Goal: Contribute content

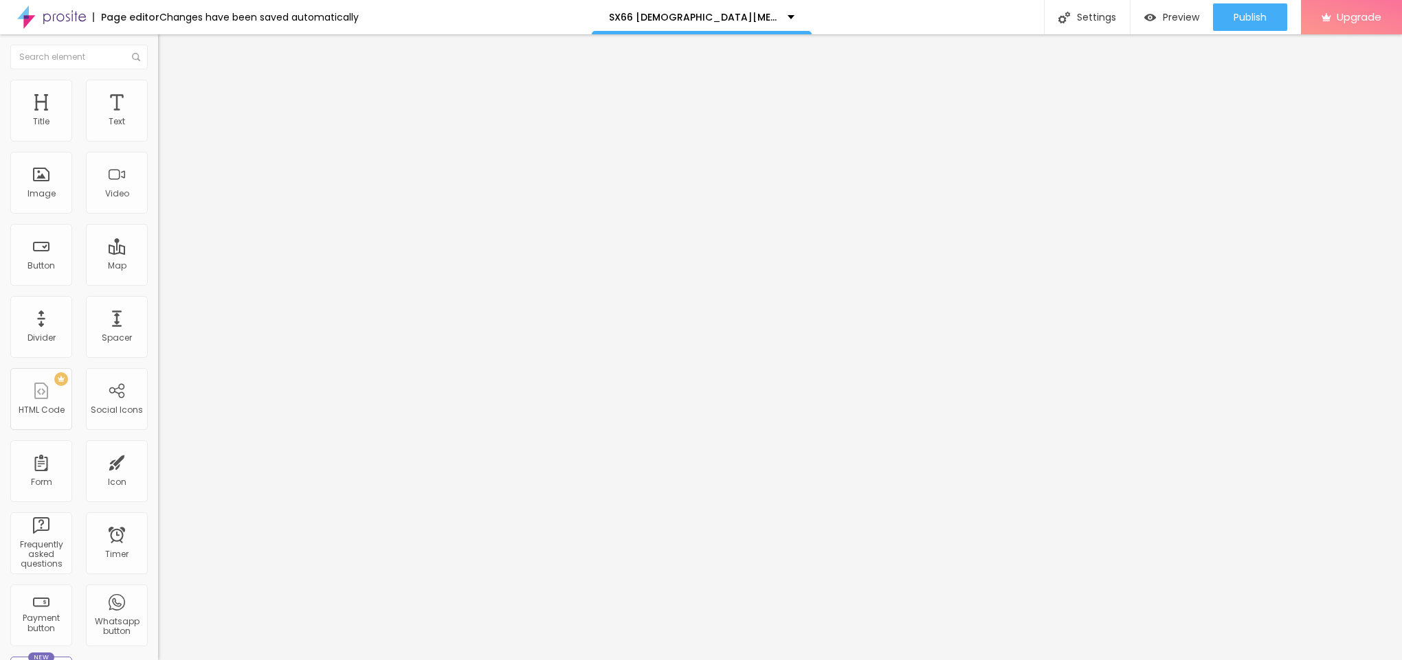
click at [168, 47] on img "button" at bounding box center [173, 50] width 11 height 11
click at [158, 118] on span "Add image" at bounding box center [186, 113] width 56 height 12
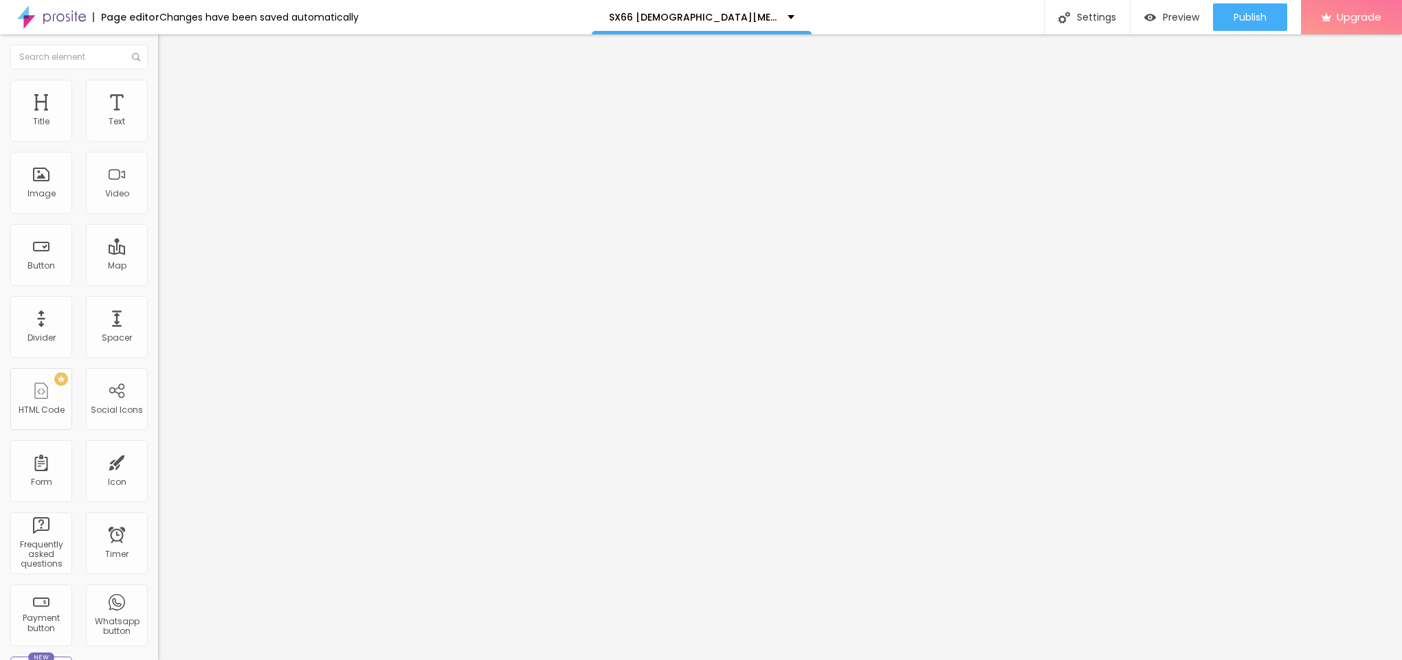
click at [158, 91] on li "Style" at bounding box center [237, 87] width 158 height 14
type input "95"
type input "90"
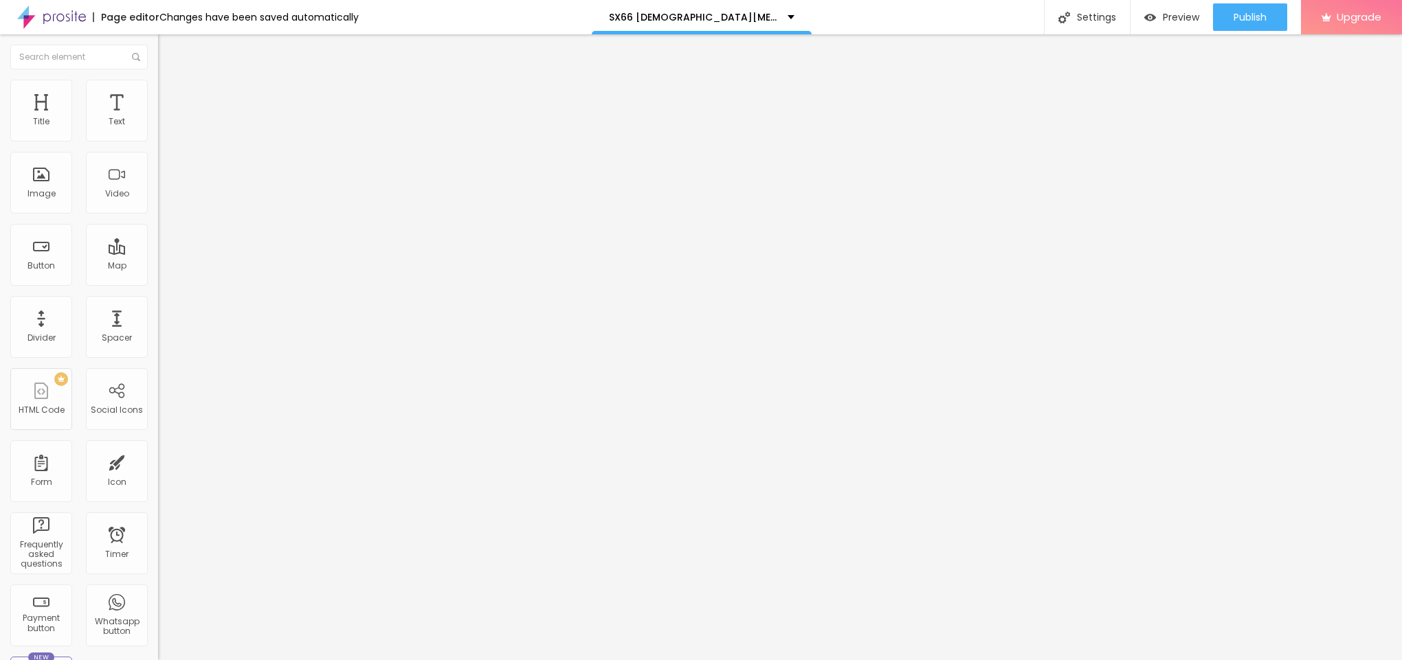
type input "85"
type input "80"
type input "75"
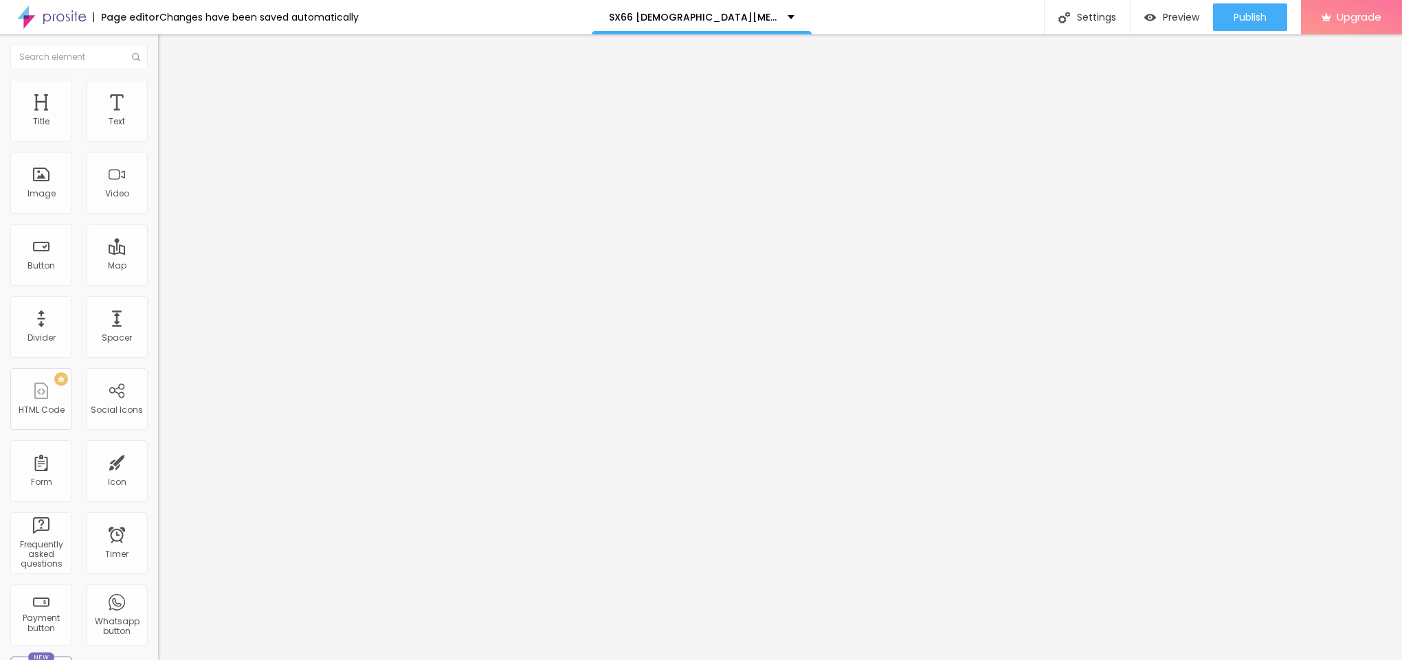
type input "75"
type input "70"
type input "65"
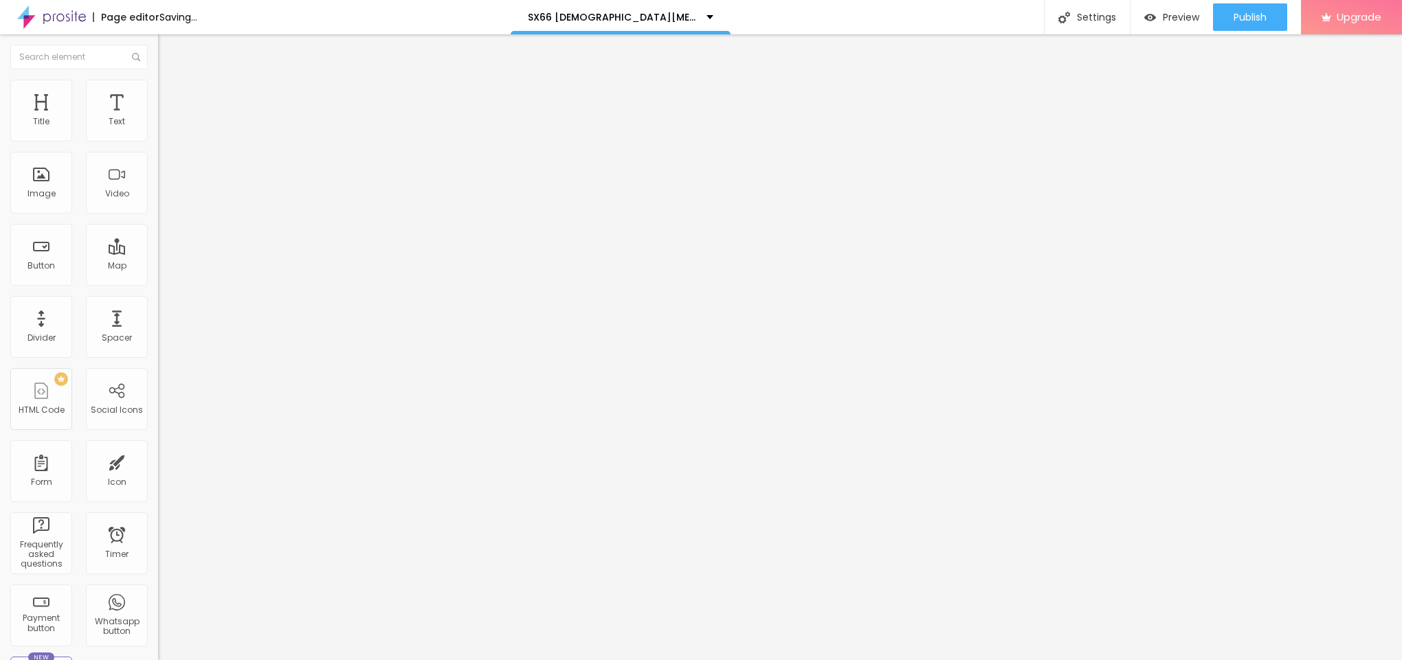
type input "60"
type input "55"
drag, startPoint x: 146, startPoint y: 151, endPoint x: 77, endPoint y: 143, distance: 69.8
type input "55"
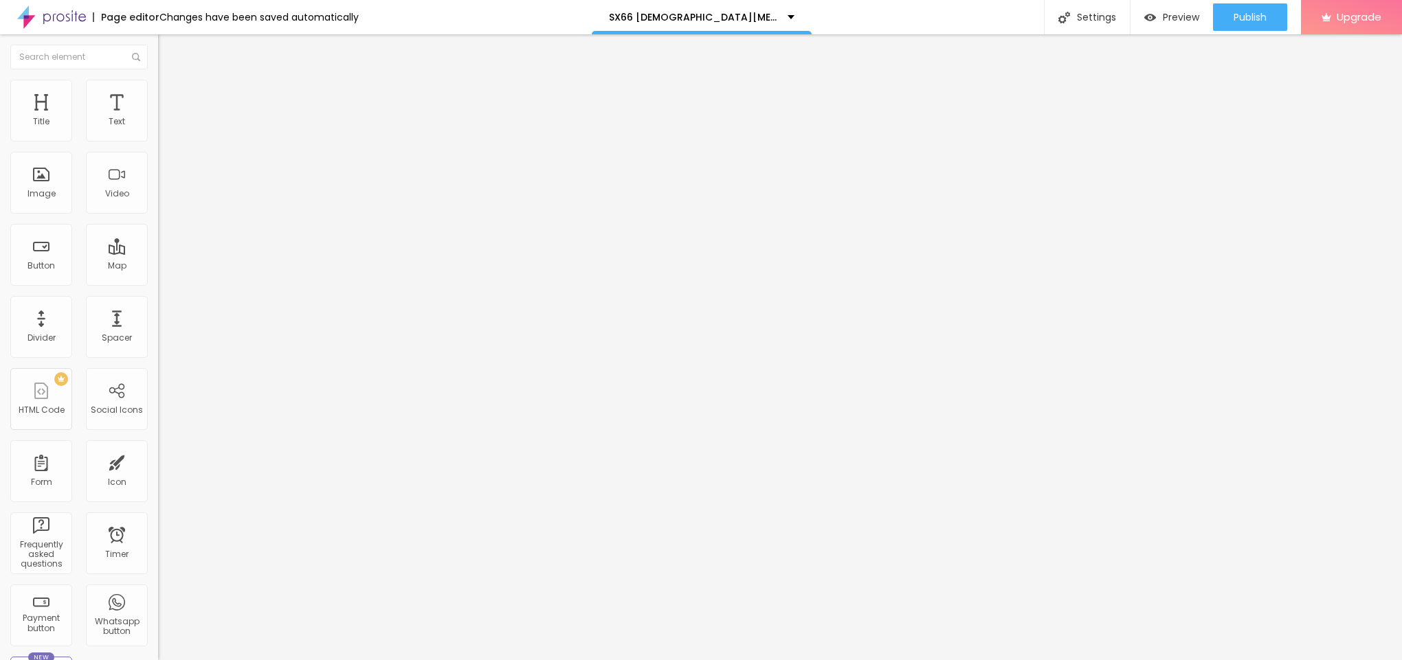
click at [158, 141] on input "range" at bounding box center [202, 135] width 89 height 11
click at [170, 81] on span "Content" at bounding box center [187, 75] width 34 height 12
drag, startPoint x: 60, startPoint y: 242, endPoint x: 79, endPoint y: 256, distance: 23.6
click at [158, 139] on input "text" at bounding box center [240, 132] width 165 height 14
paste input "SX66 [DEMOGRAPHIC_DATA][MEDICAL_DATA] [GEOGRAPHIC_DATA]"
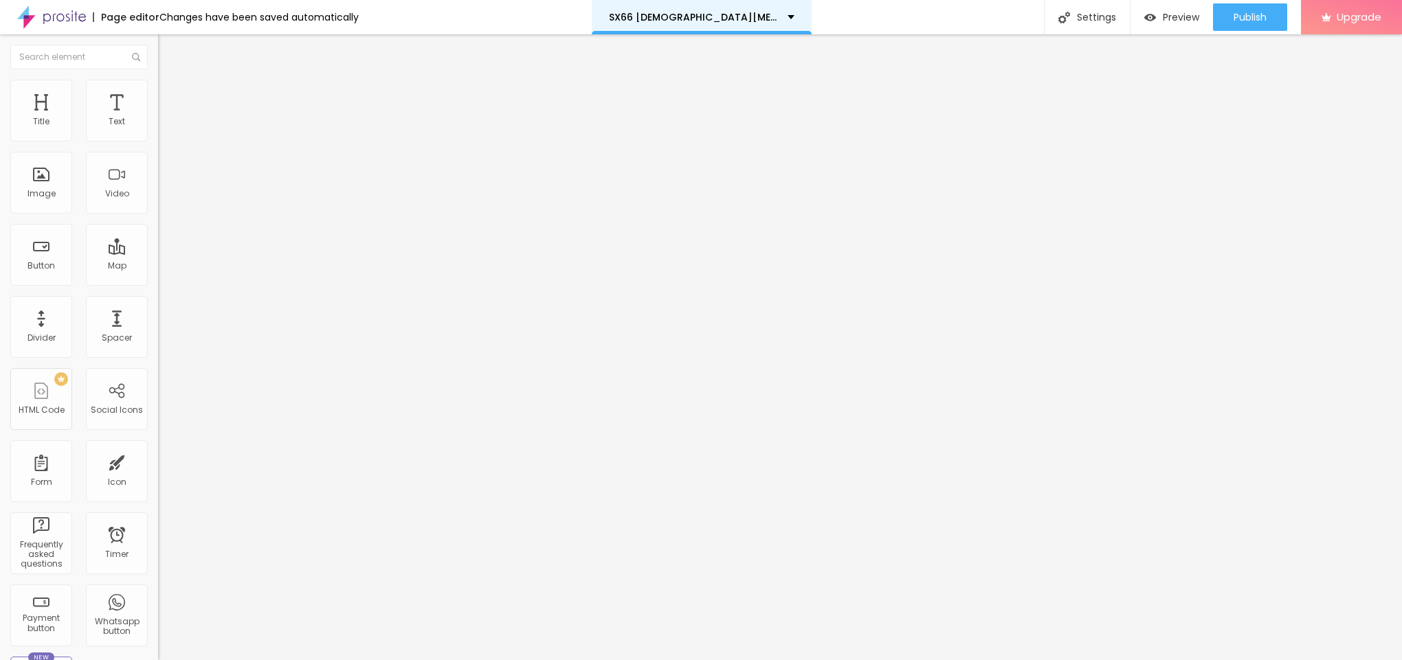
scroll to position [0, 15]
type input "SX66 [DEMOGRAPHIC_DATA][MEDICAL_DATA] [GEOGRAPHIC_DATA]"
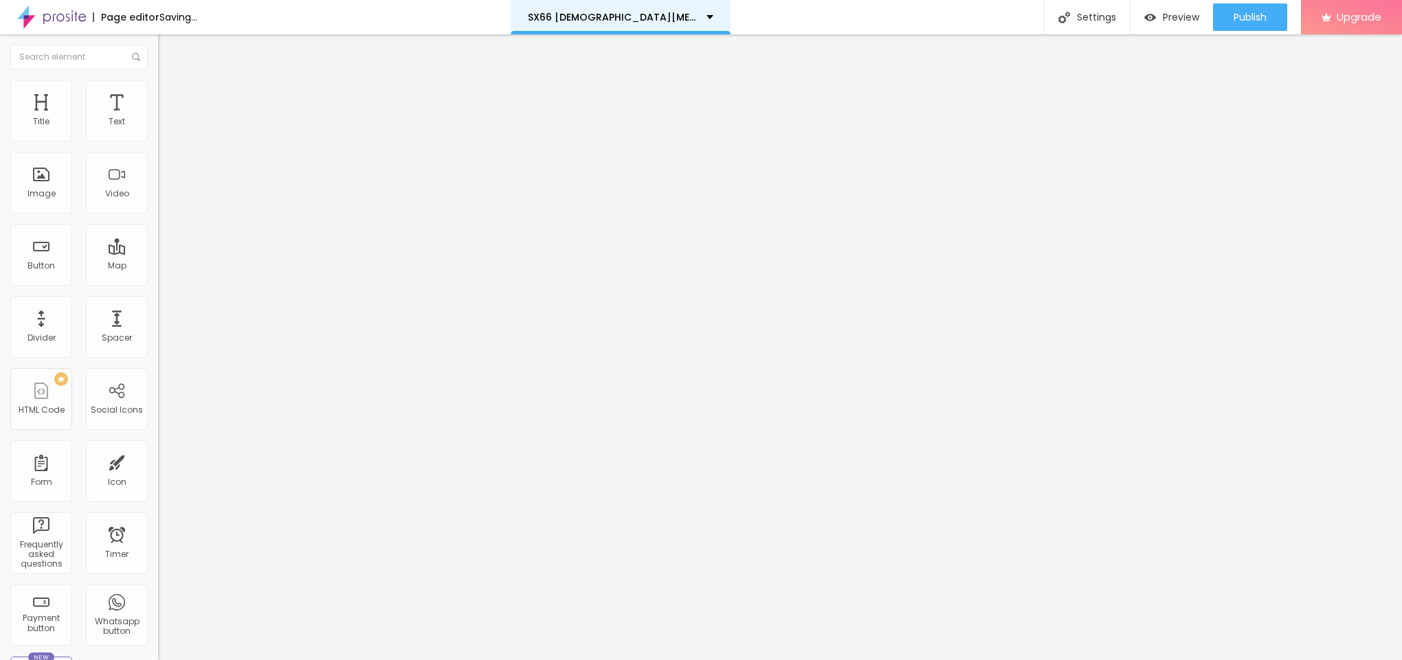
scroll to position [0, 0]
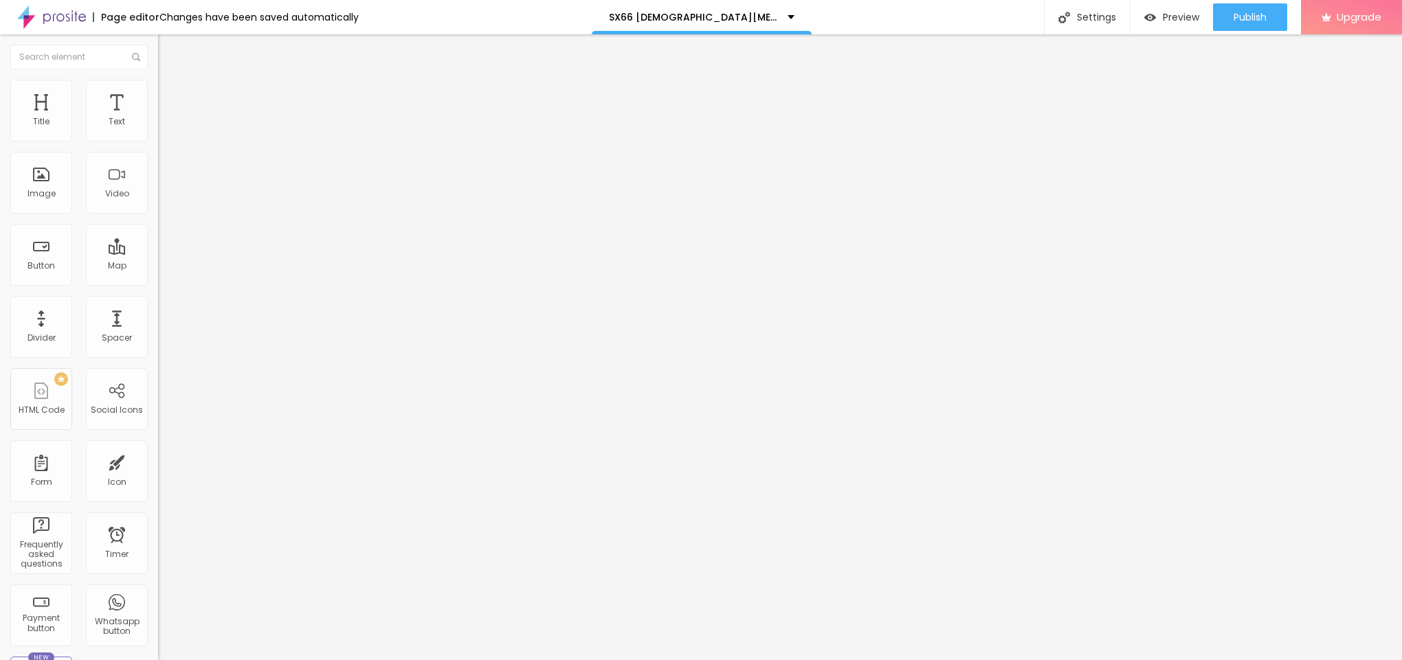
drag, startPoint x: 54, startPoint y: 372, endPoint x: 0, endPoint y: 388, distance: 56.6
click at [158, 314] on div "Change image Image description (Alt) SX66 [DEMOGRAPHIC_DATA][MEDICAL_DATA] [GEO…" at bounding box center [237, 210] width 158 height 207
click at [47, 434] on div "Title Text Image Video Button Map Divider Spacer PREMIUM HTML Code Social Icons…" at bounding box center [79, 405] width 158 height 650
drag, startPoint x: 71, startPoint y: 163, endPoint x: 0, endPoint y: 192, distance: 76.5
click at [158, 184] on div "Text Click me Align Size Default Small Default Big Link URL https:// Open in ne…" at bounding box center [237, 207] width 158 height 200
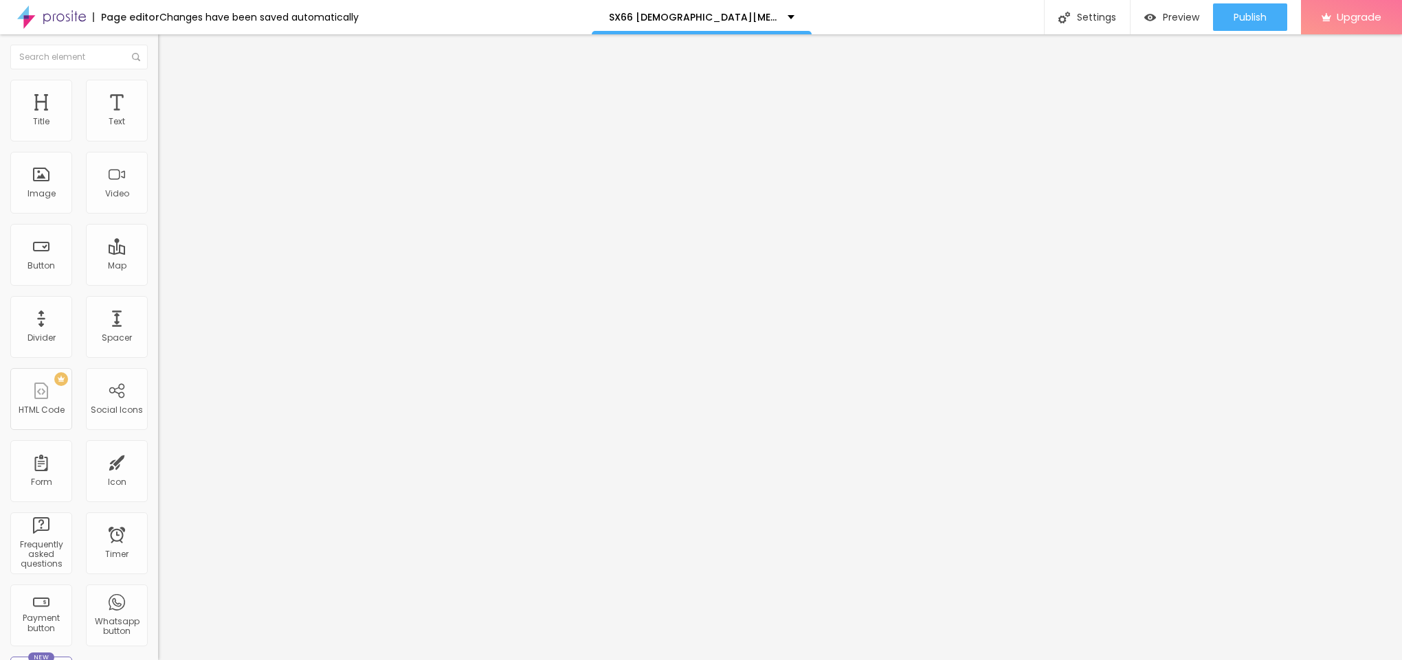
paste input "👇😍Achetez maintenant😍👇"
type input "👇😍Achetez maintenant😍👇"
drag, startPoint x: 77, startPoint y: 291, endPoint x: 0, endPoint y: 291, distance: 77.0
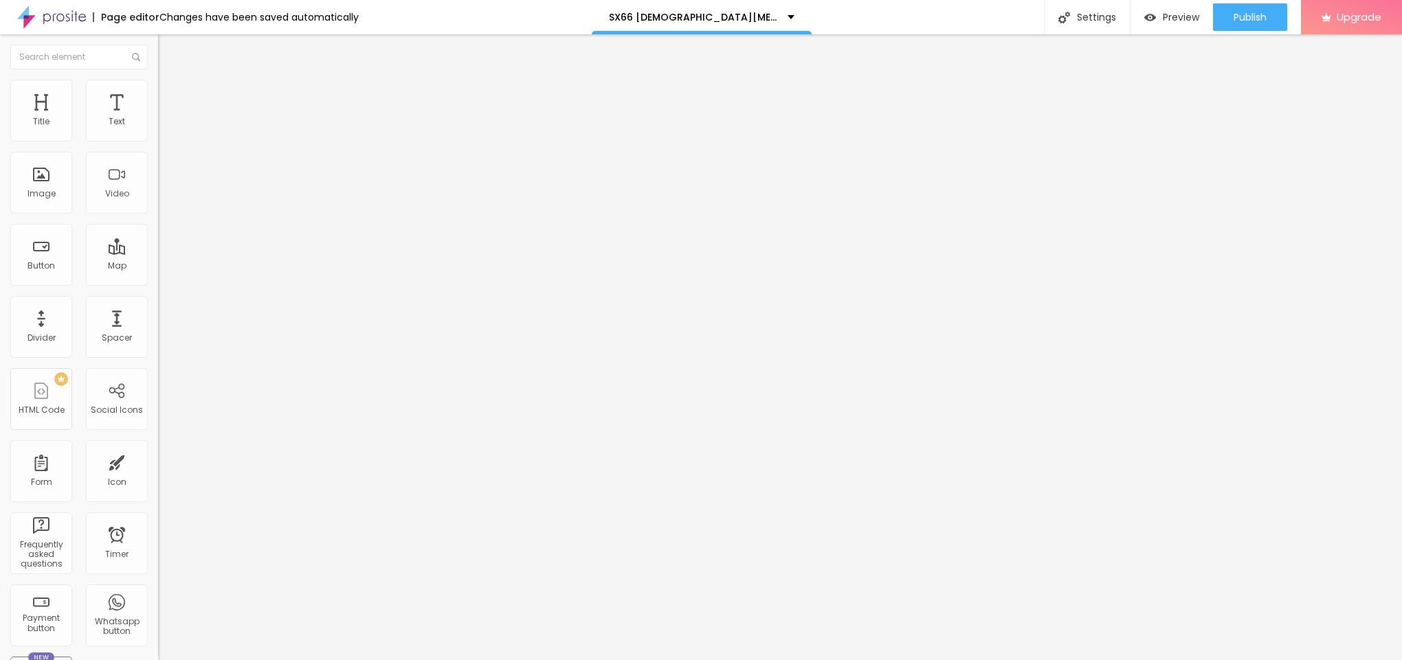
click at [158, 291] on div "Text 👇😍Achetez maintenant😍👇 Align Size Default Small Default Big Link URL Open …" at bounding box center [237, 207] width 158 height 200
paste input "[URL][DOMAIN_NAME][DEMOGRAPHIC_DATA][MEDICAL_DATA]"
type input "[URL][DOMAIN_NAME][DEMOGRAPHIC_DATA][MEDICAL_DATA]"
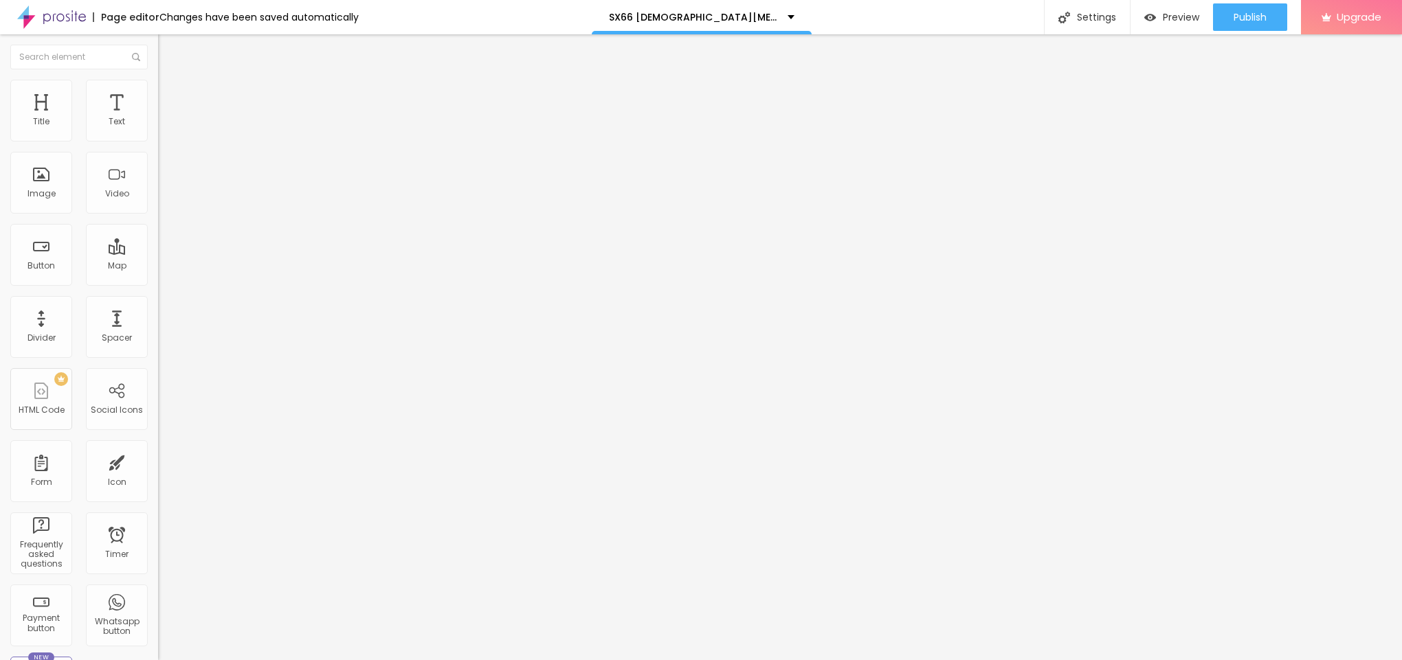
click at [164, 128] on icon "button" at bounding box center [168, 124] width 8 height 8
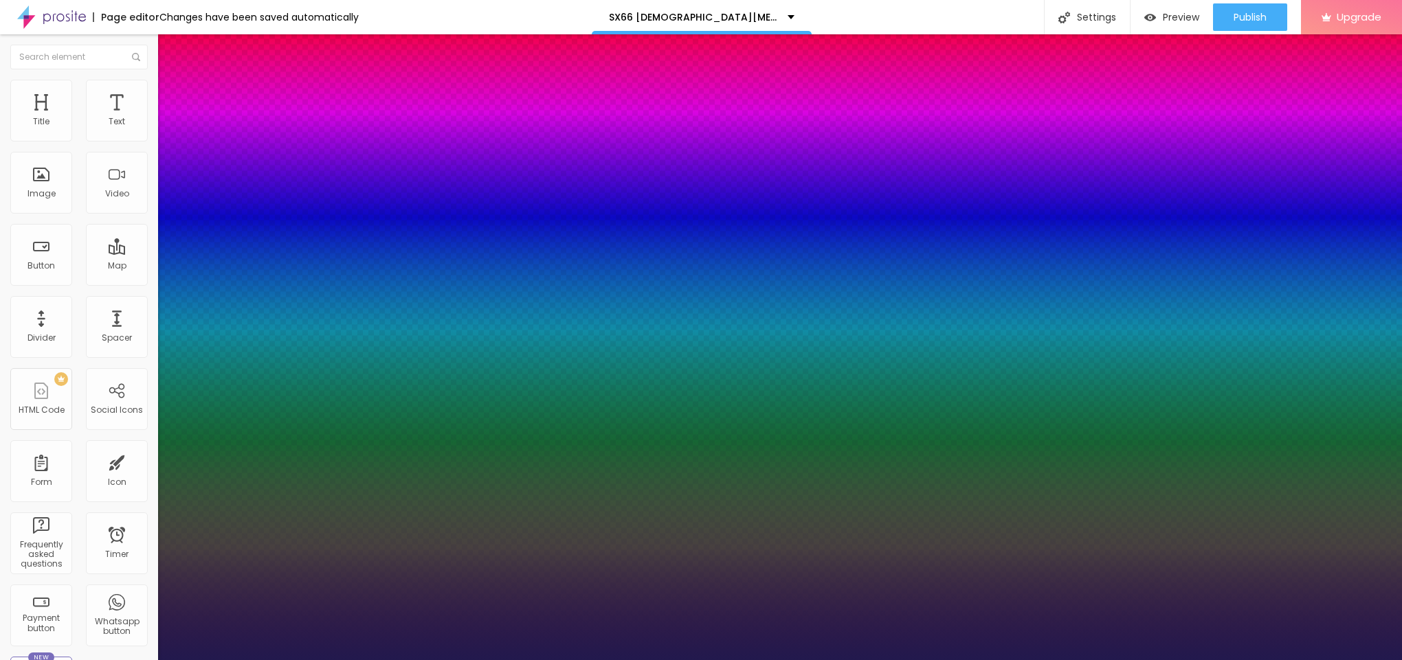
type input "1"
type input "20"
type input "1"
type input "22"
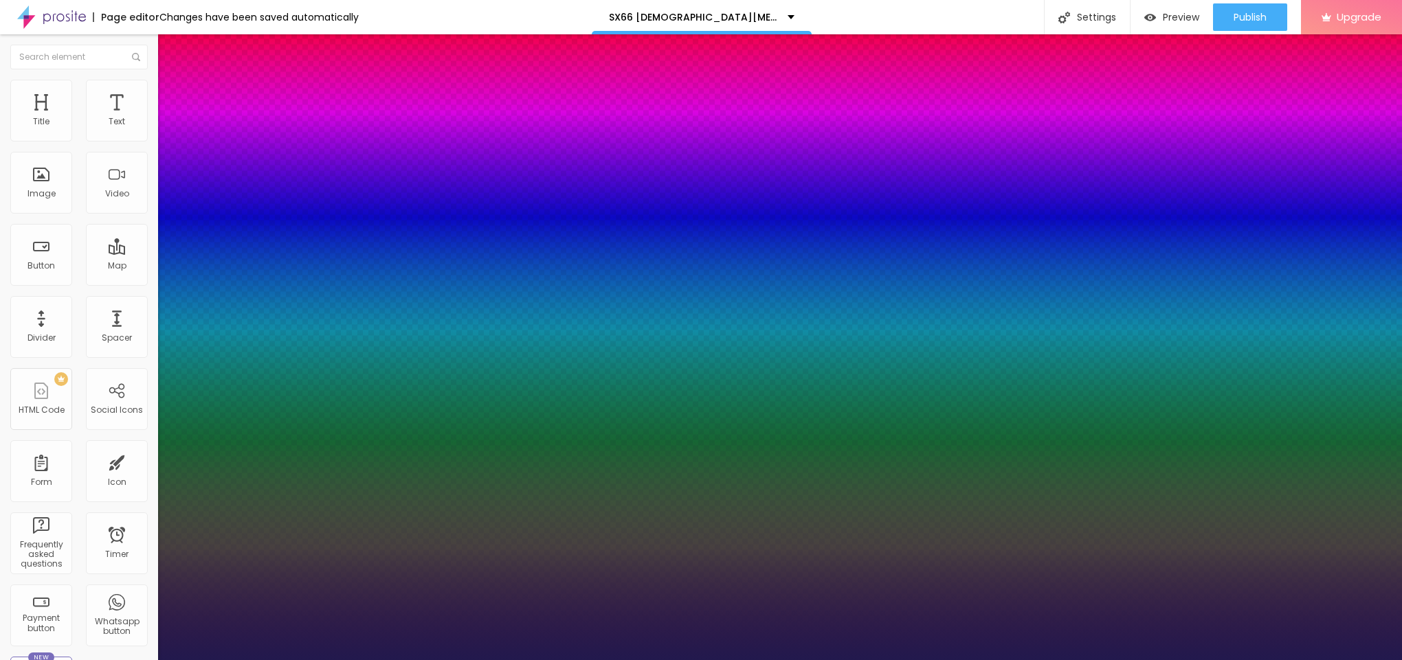
type input "22"
type input "1"
type input "23"
type input "1"
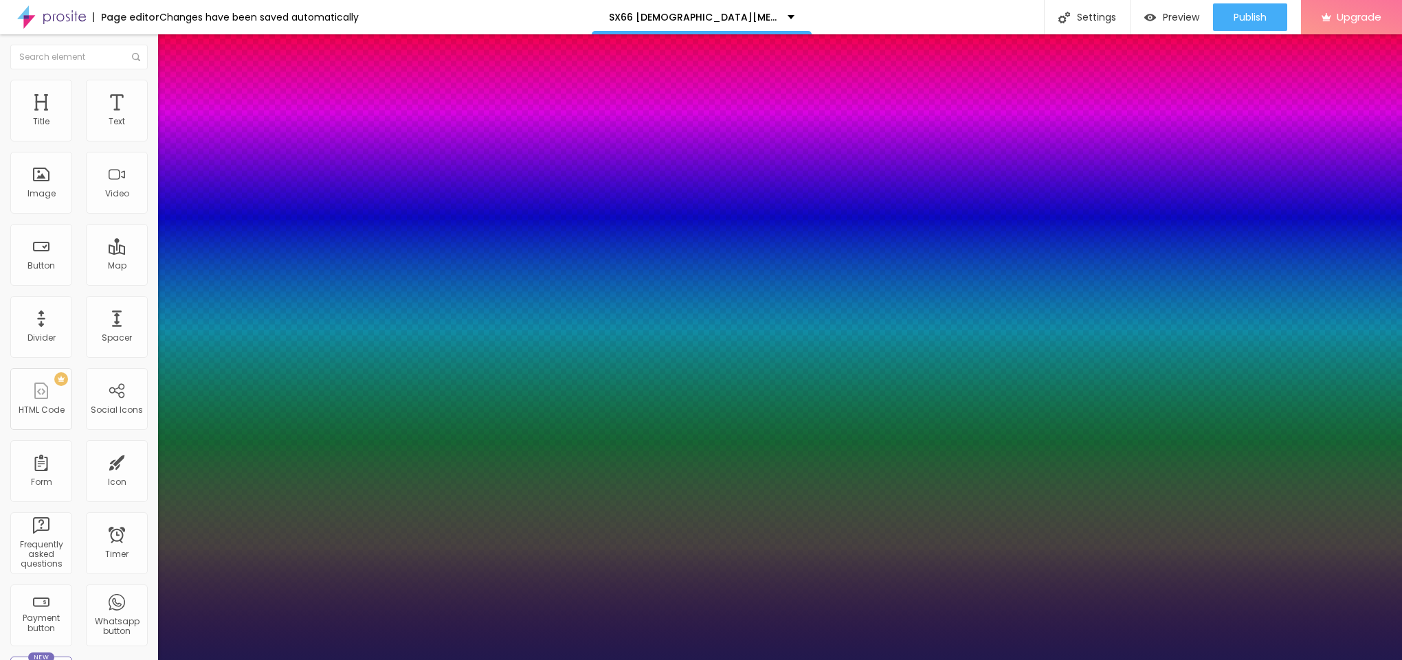
type input "24"
type input "1"
type input "23"
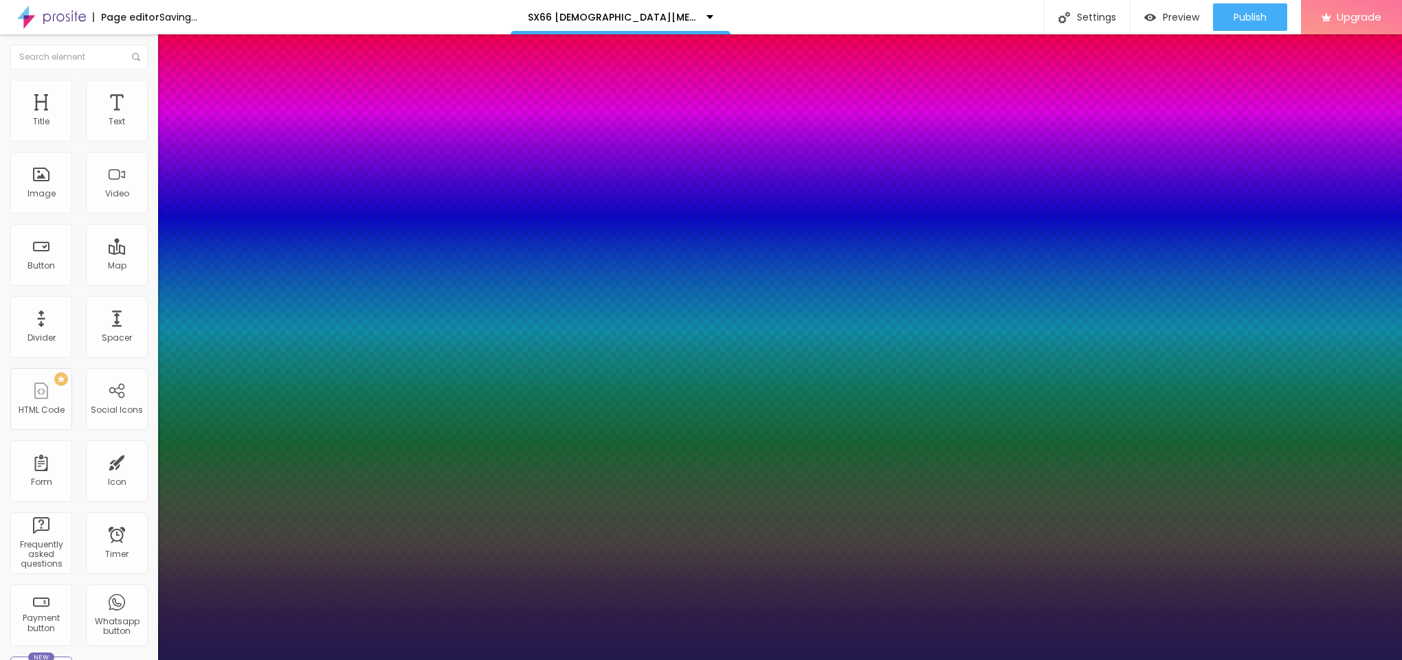
type input "1"
type input "22"
type input "1"
type input "22"
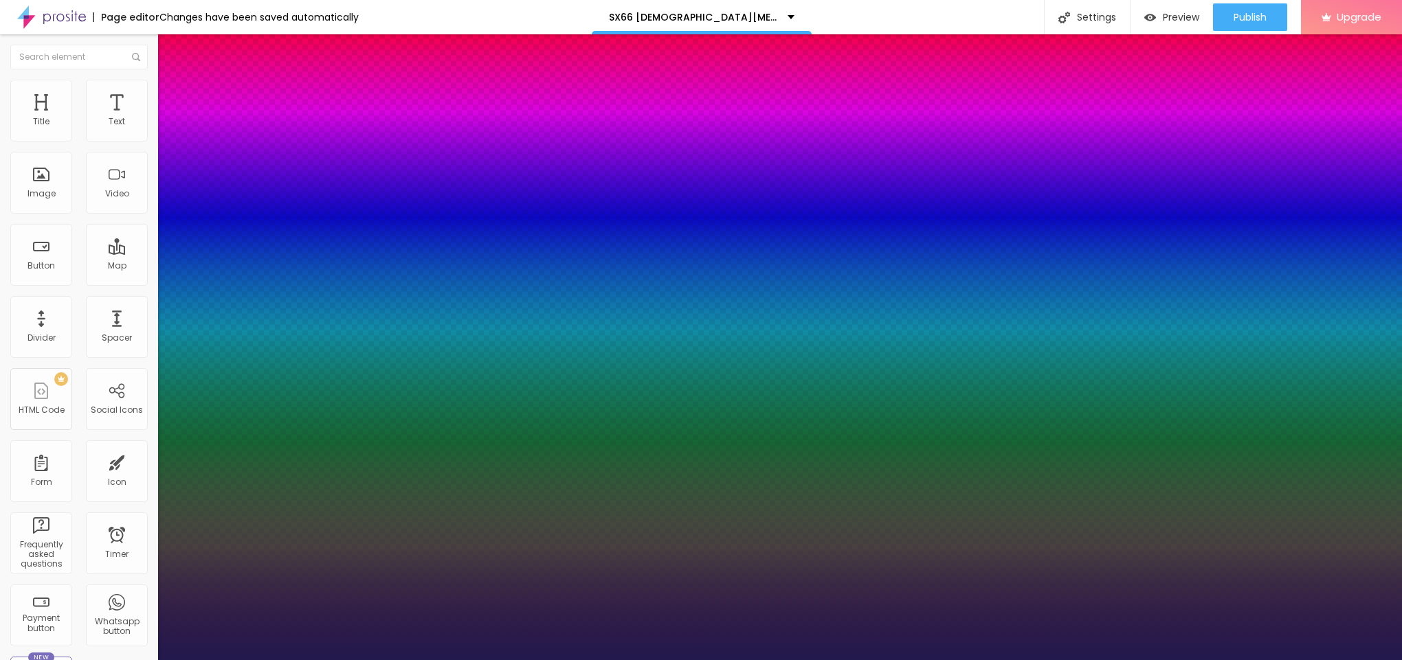
click at [724, 660] on div at bounding box center [701, 660] width 1402 height 0
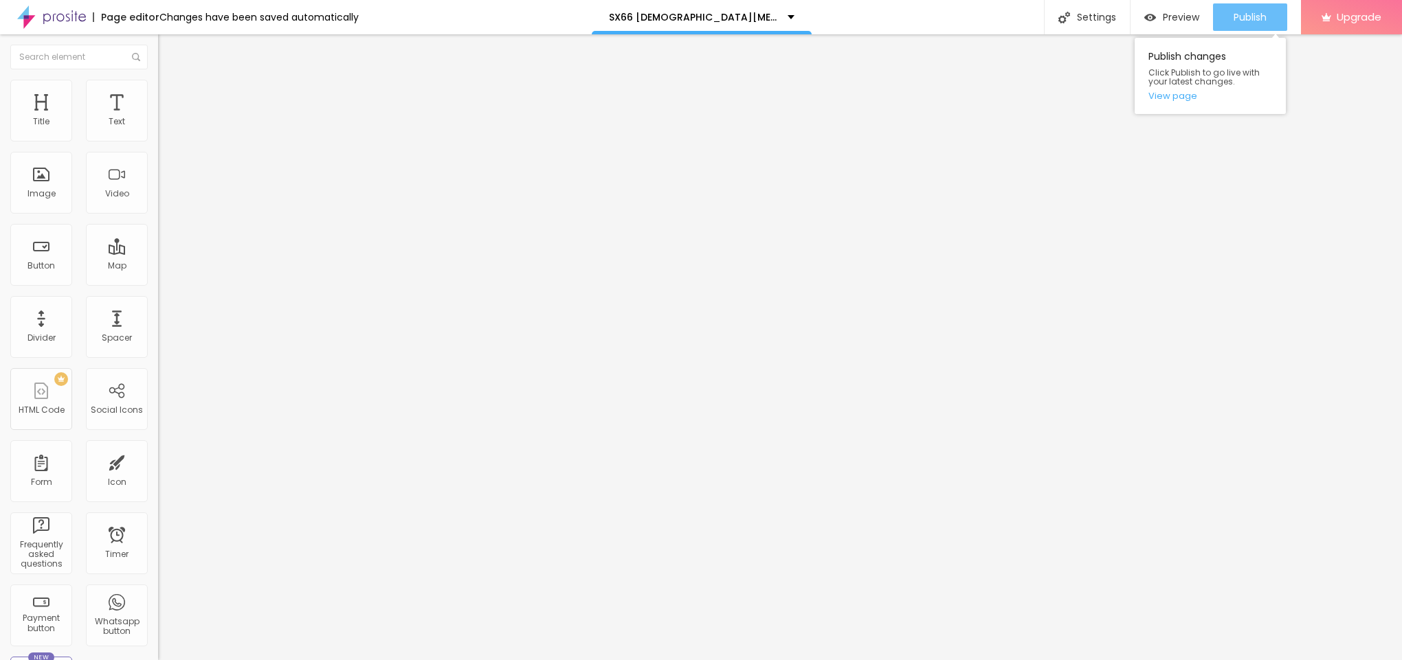
click at [1247, 21] on span "Publish" at bounding box center [1250, 17] width 33 height 11
click at [1171, 98] on link "View page" at bounding box center [1210, 95] width 124 height 9
